Goal: Task Accomplishment & Management: Complete application form

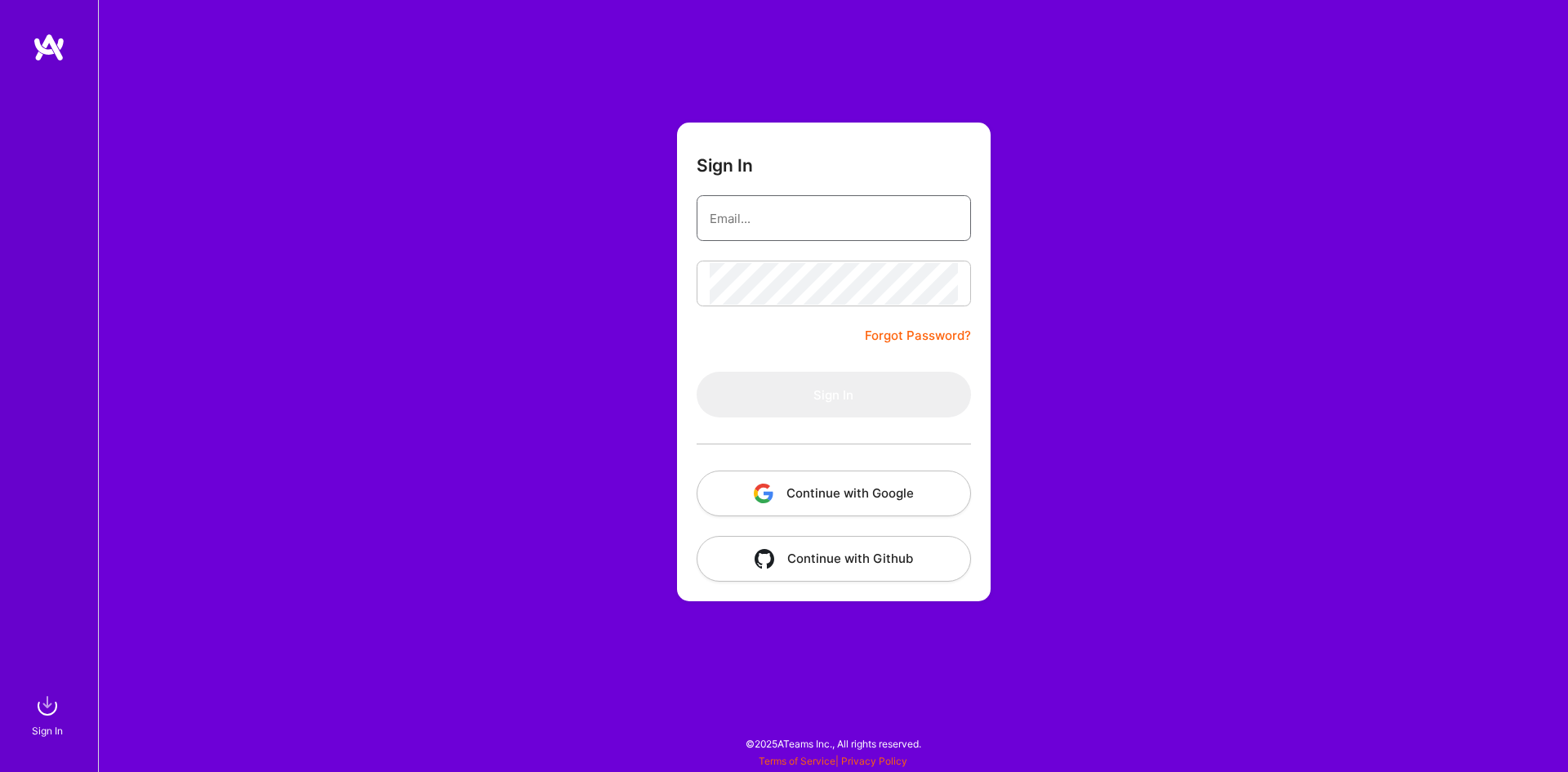
type input "[EMAIL_ADDRESS][DOMAIN_NAME]"
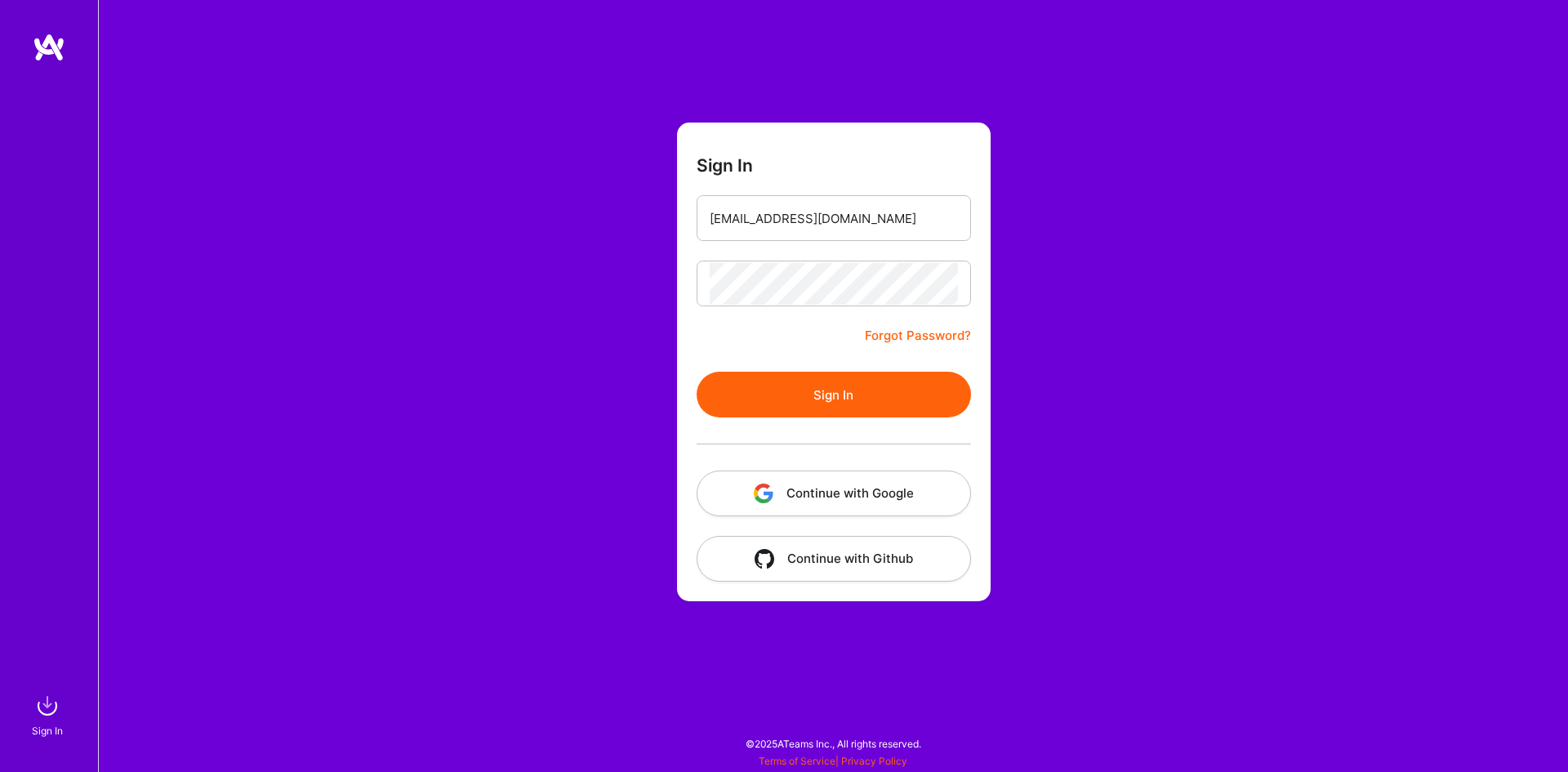
click at [846, 385] on button "Sign In" at bounding box center [834, 394] width 275 height 46
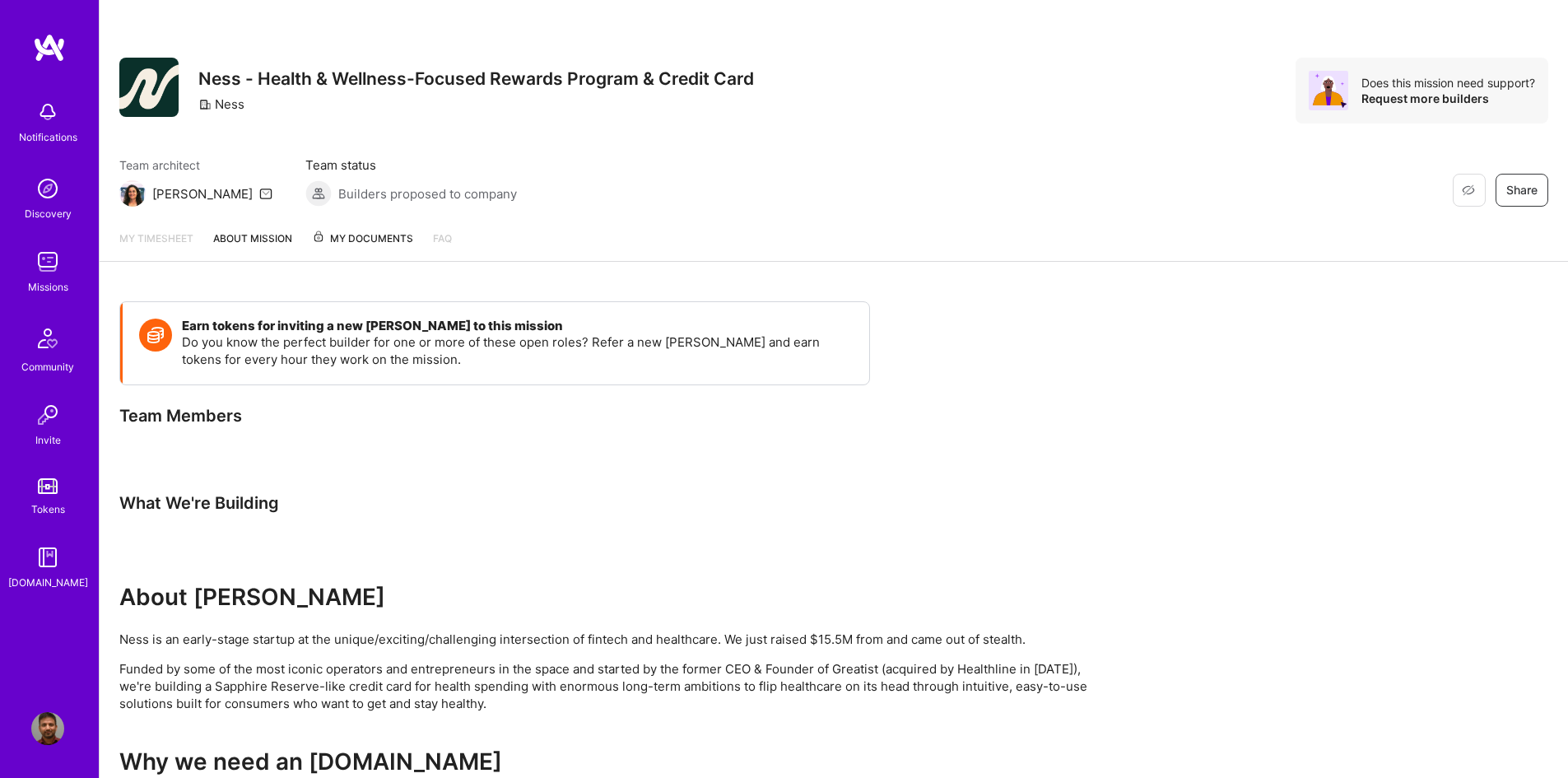
click at [51, 260] on img at bounding box center [47, 261] width 33 height 33
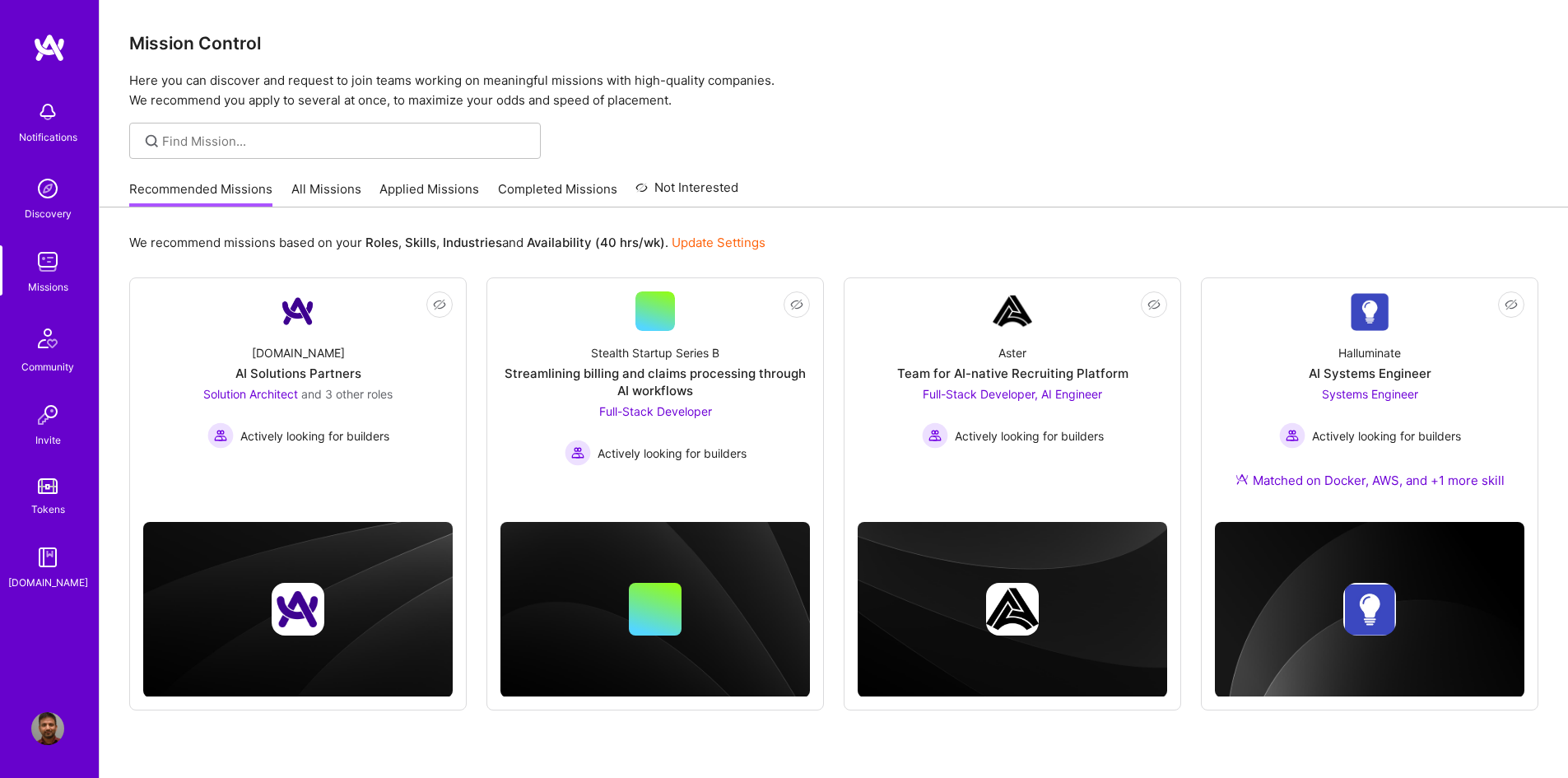
click at [440, 184] on link "Applied Missions" at bounding box center [429, 194] width 99 height 27
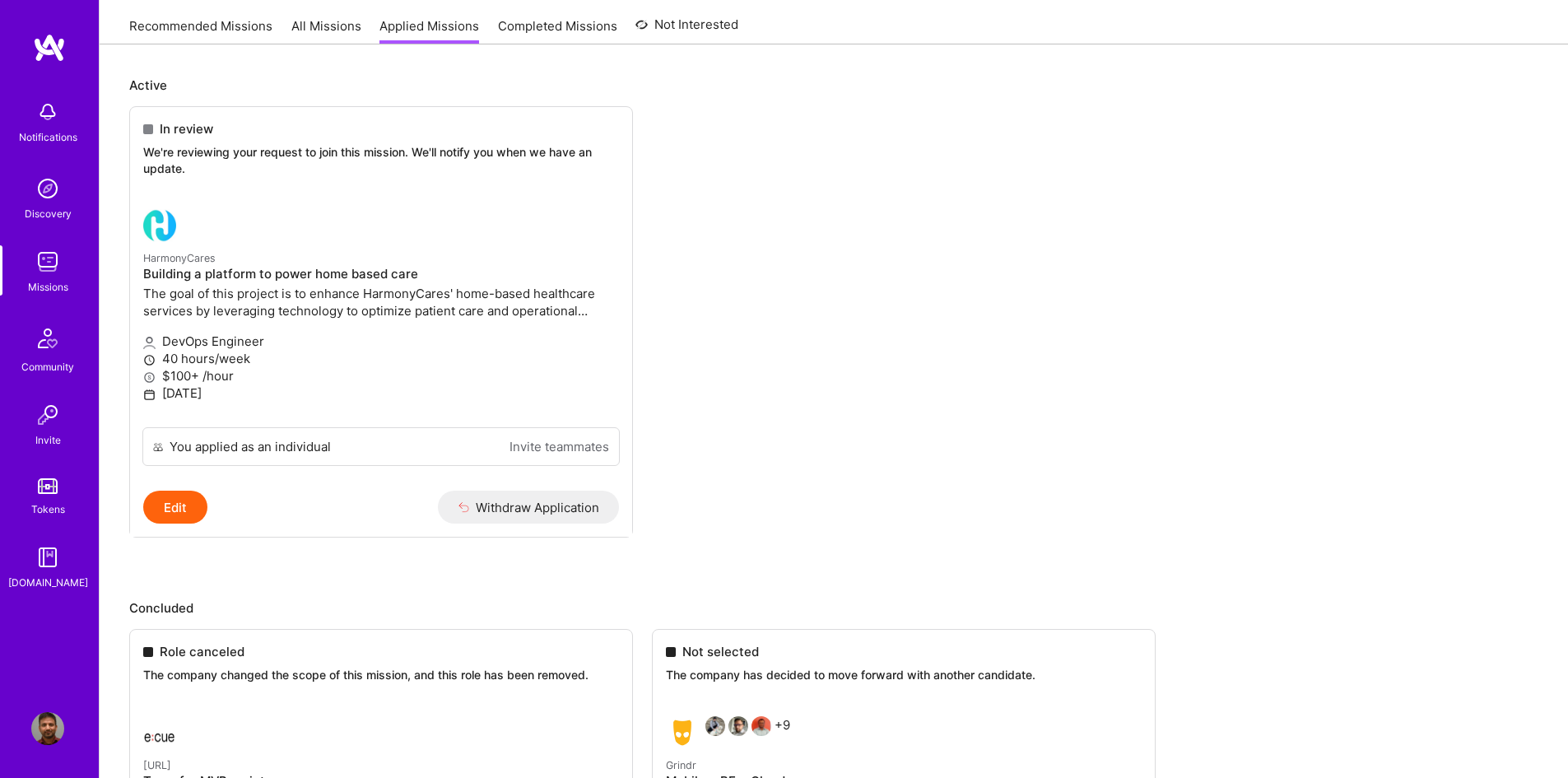
scroll to position [165, 0]
click at [456, 355] on p "40 hours/week" at bounding box center [381, 356] width 476 height 17
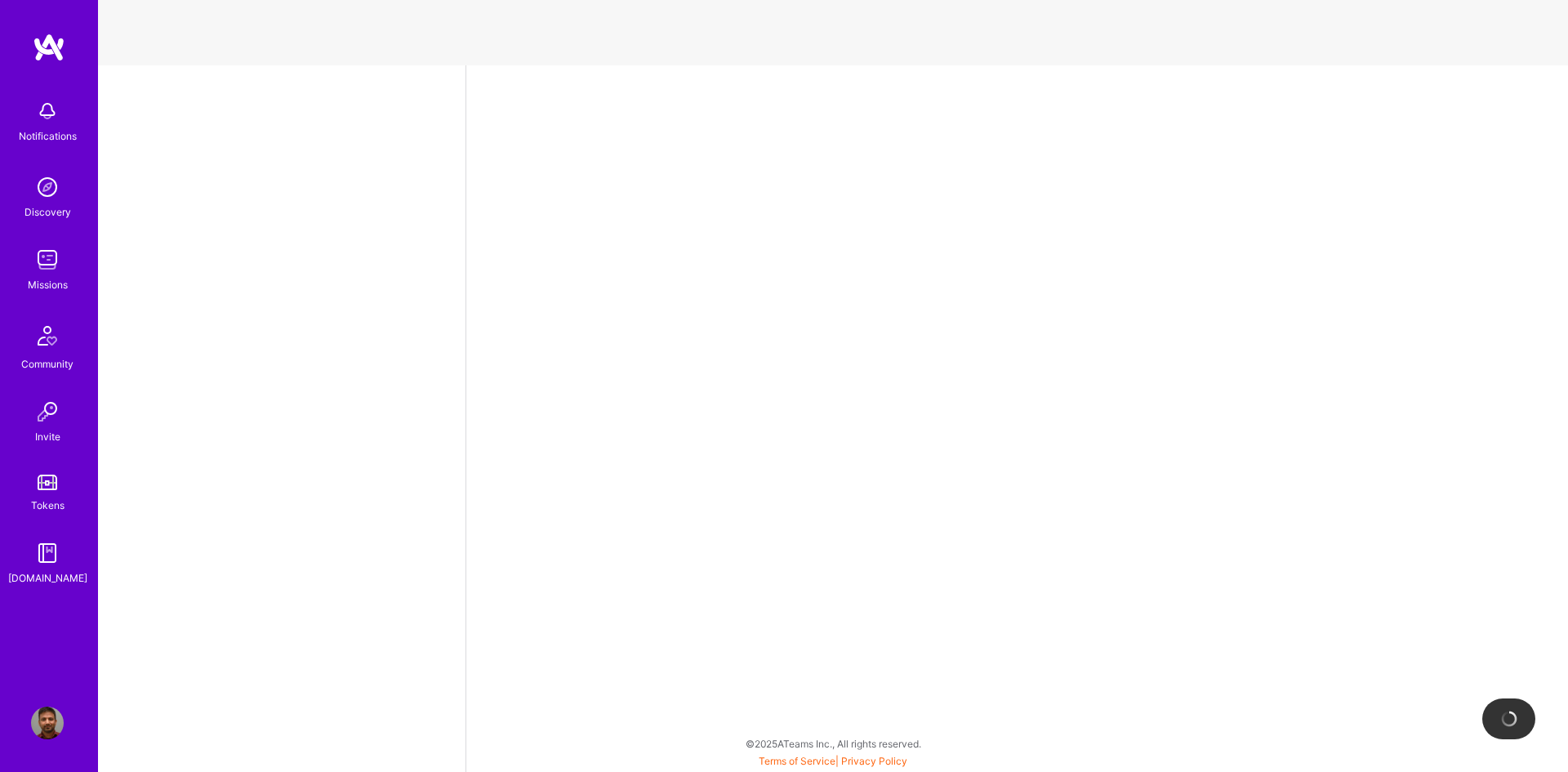
select select "CA"
